Goal: Information Seeking & Learning: Understand process/instructions

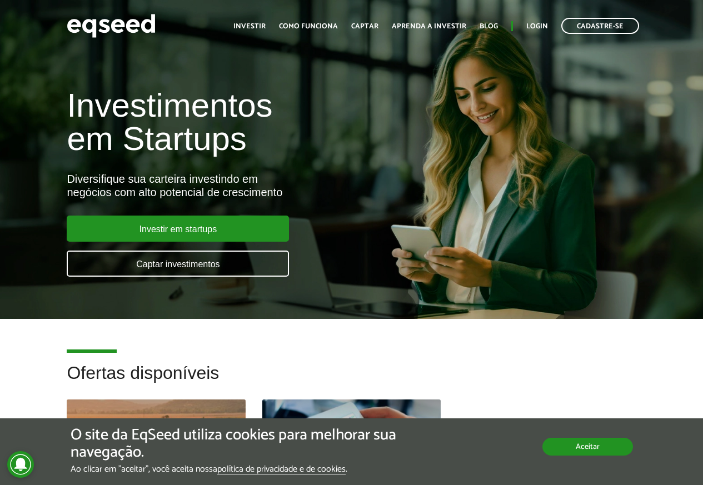
click at [565, 447] on button "Aceitar" at bounding box center [587, 447] width 91 height 18
